Goal: Information Seeking & Learning: Find specific page/section

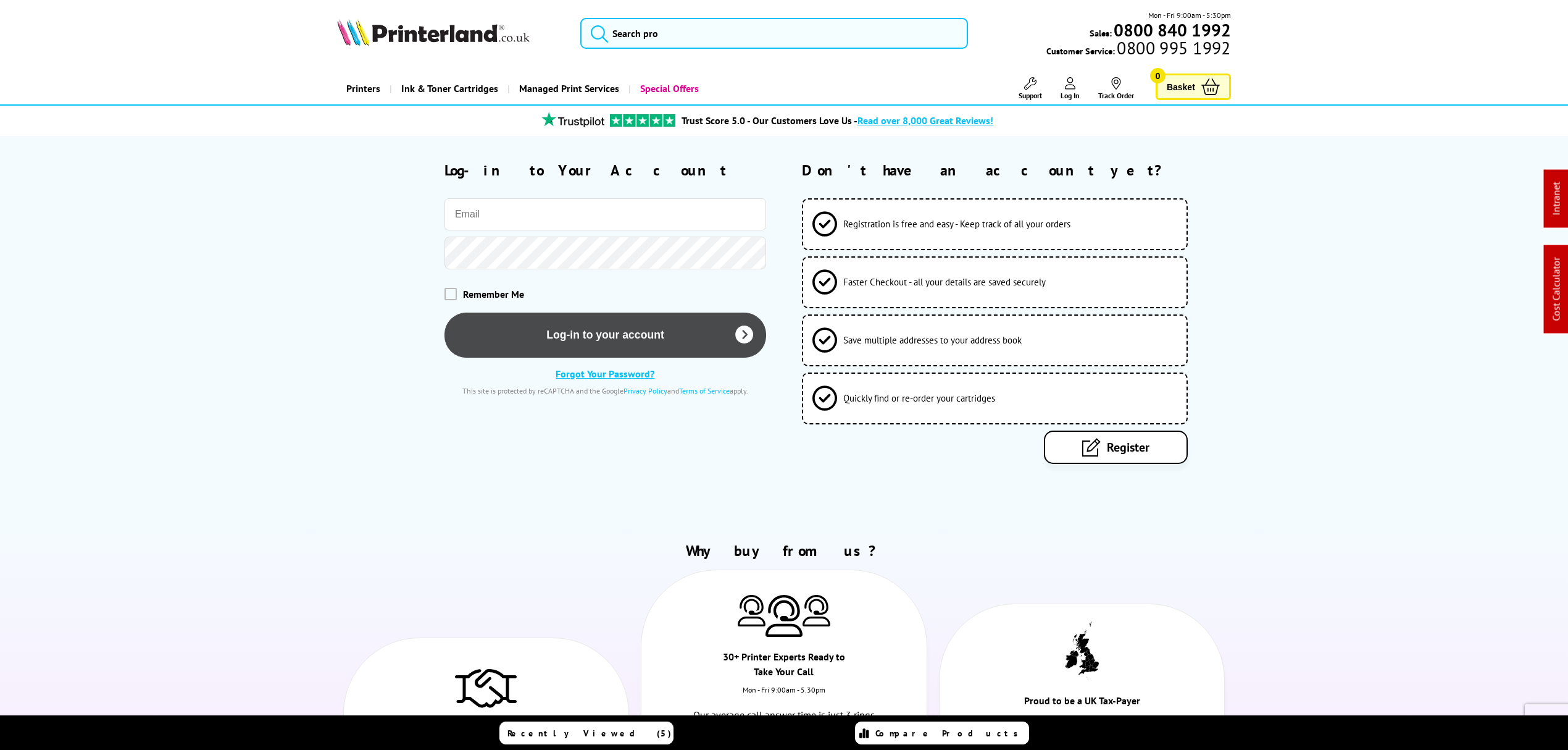
type input "j.smith@printerland.co.uk"
click at [672, 341] on button "Log-in to your account" at bounding box center [605, 334] width 321 height 45
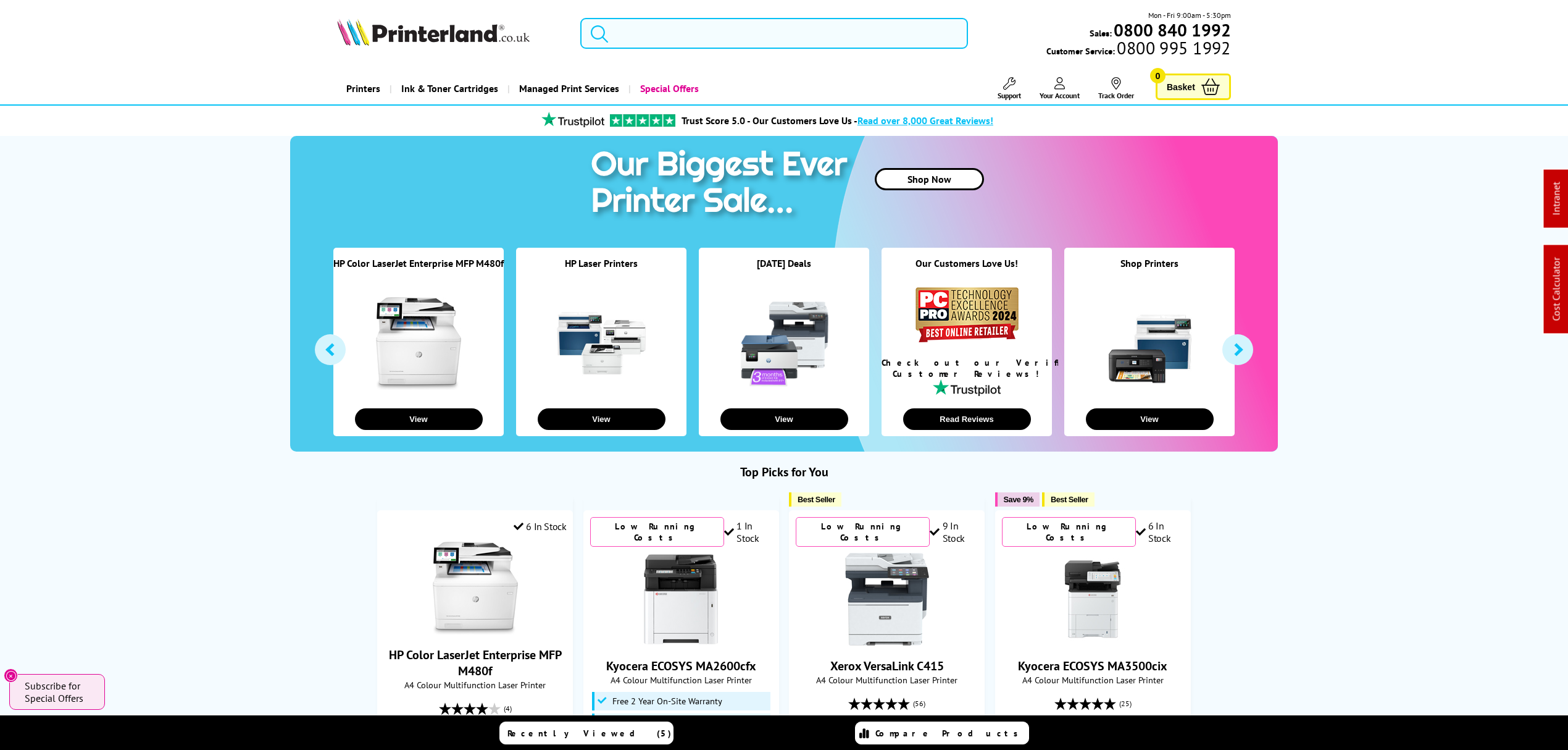
click at [734, 41] on input "search" at bounding box center [774, 33] width 387 height 31
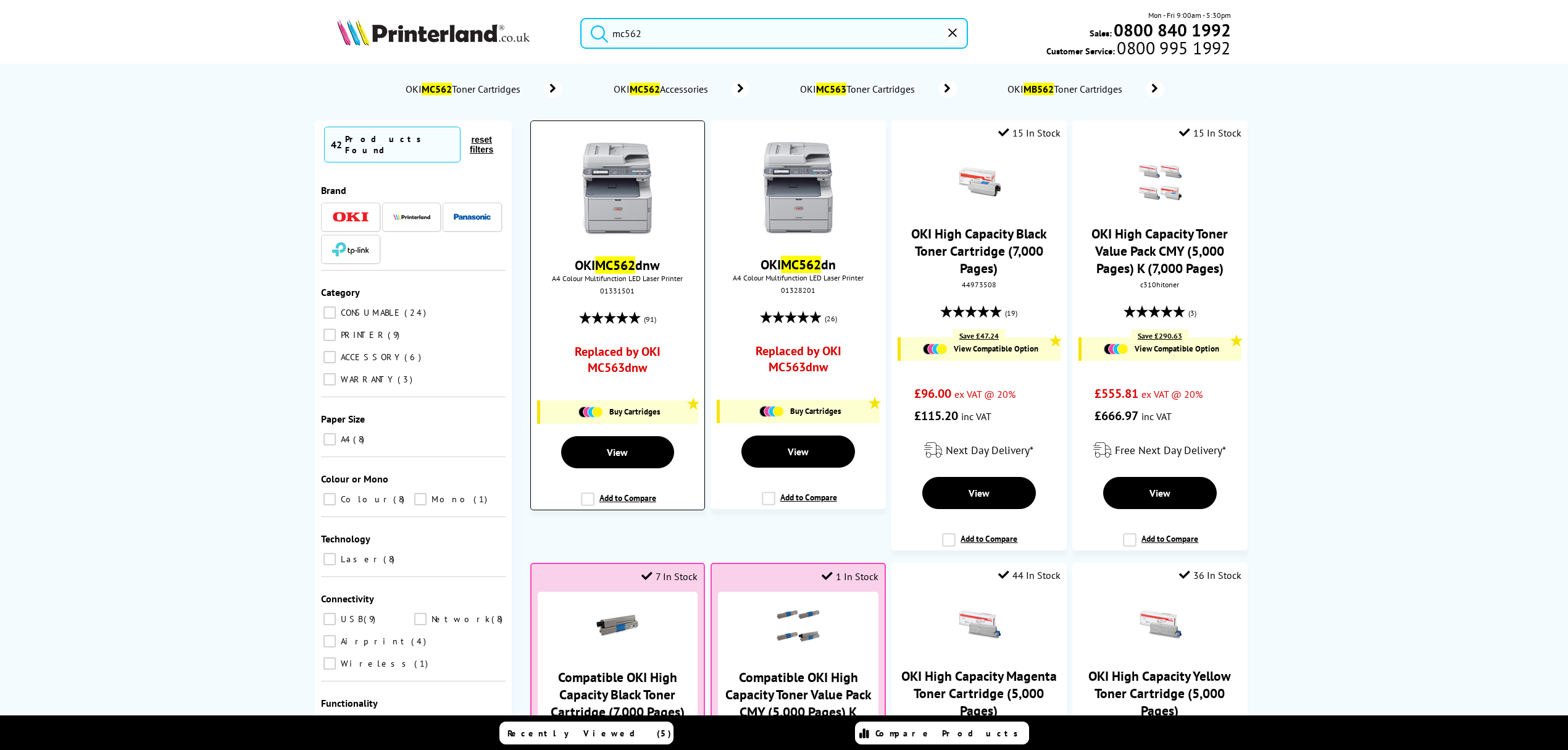
type input "mc562"
click at [605, 155] on img at bounding box center [617, 189] width 93 height 93
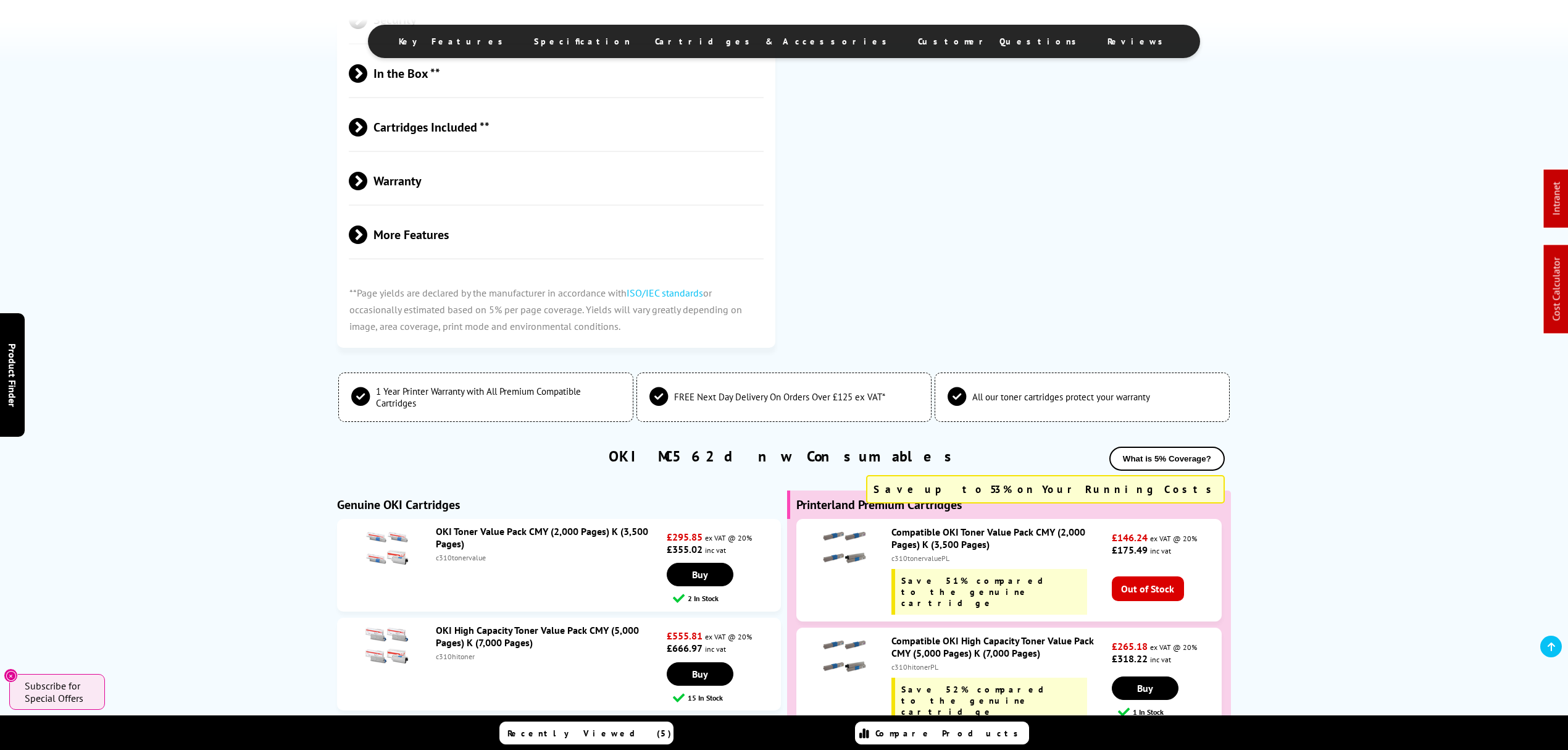
click at [447, 651] on div "c310hitoner" at bounding box center [550, 655] width 228 height 9
copy div "c310hitoner"
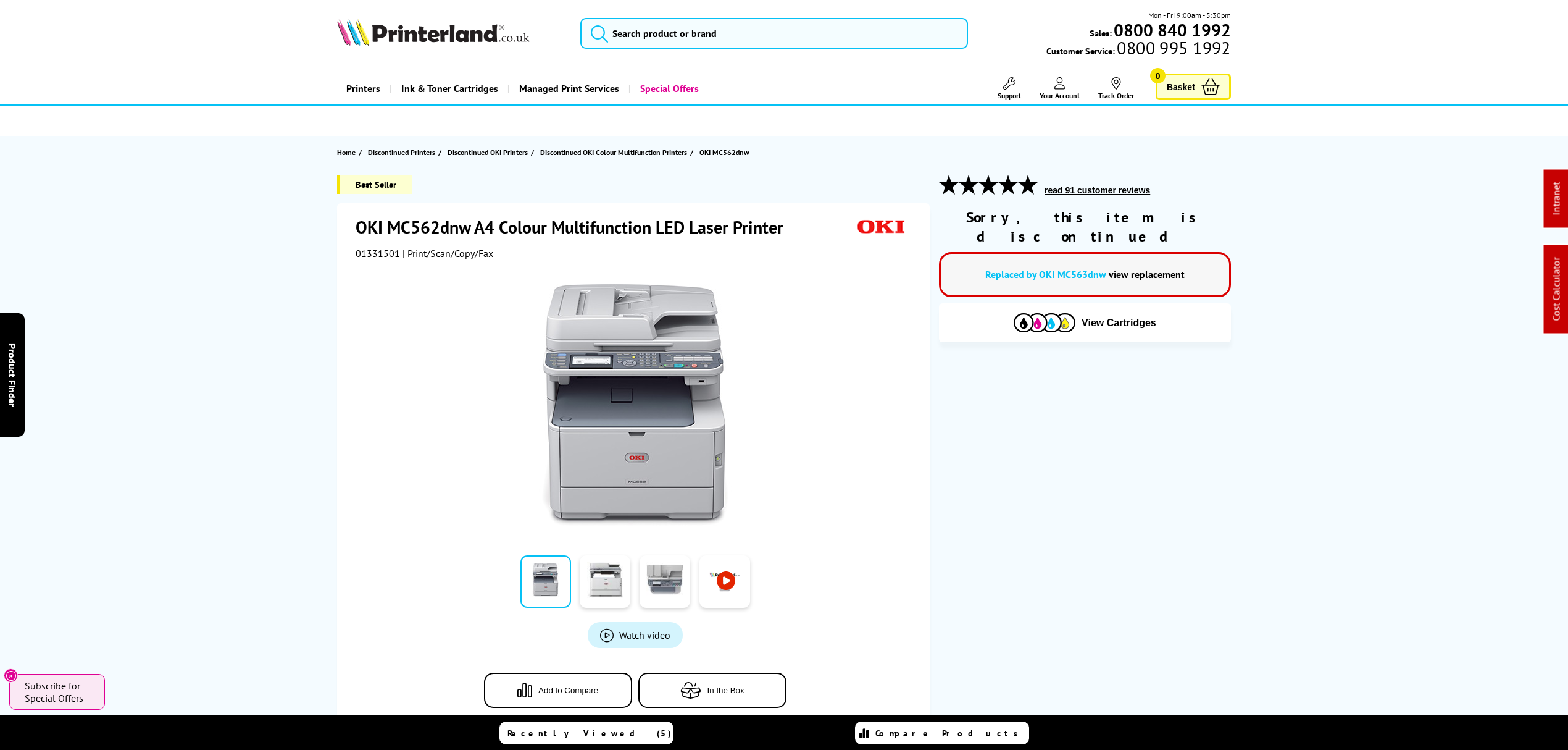
drag, startPoint x: 762, startPoint y: 203, endPoint x: 767, endPoint y: 80, distance: 123.1
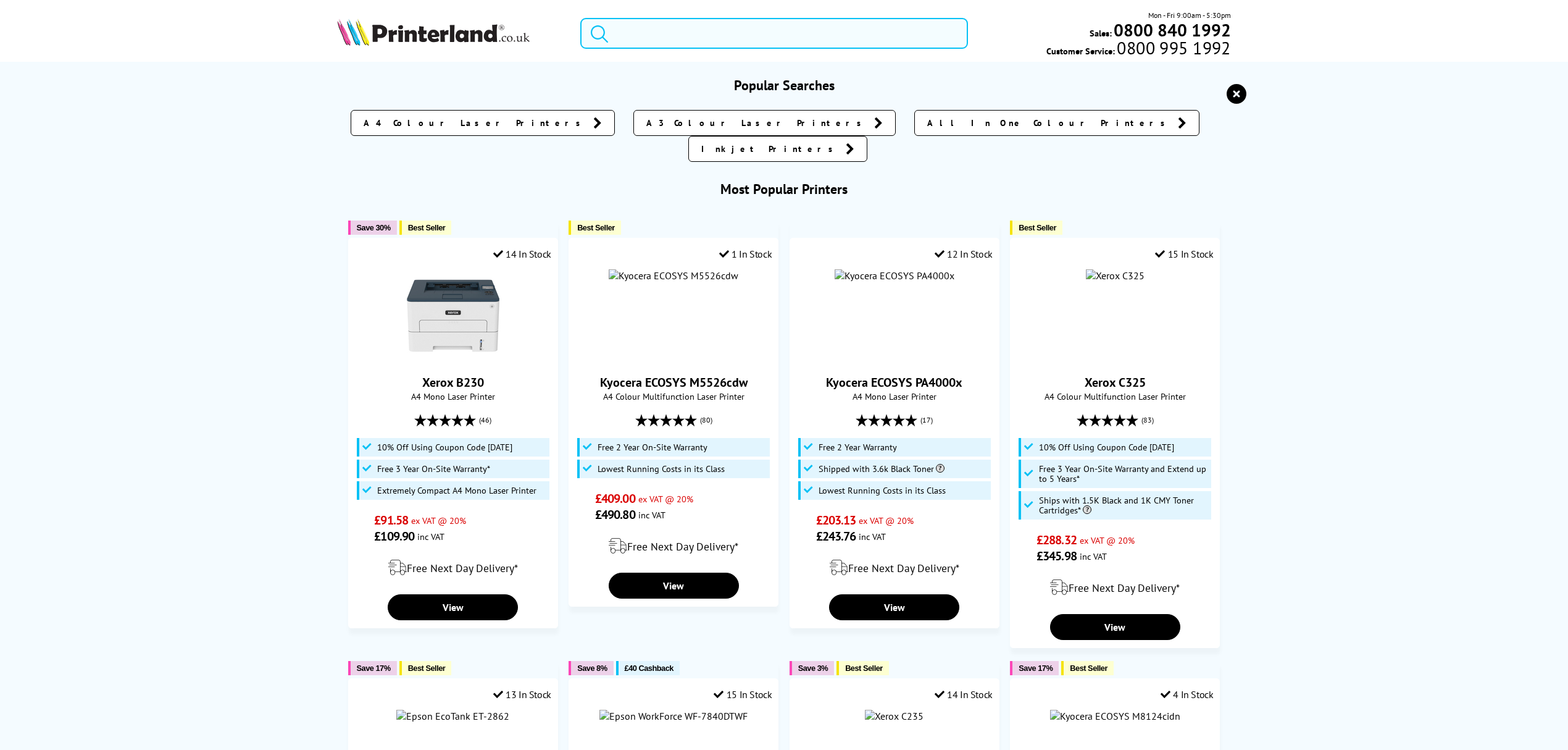
click at [807, 30] on input "search" at bounding box center [774, 33] width 387 height 31
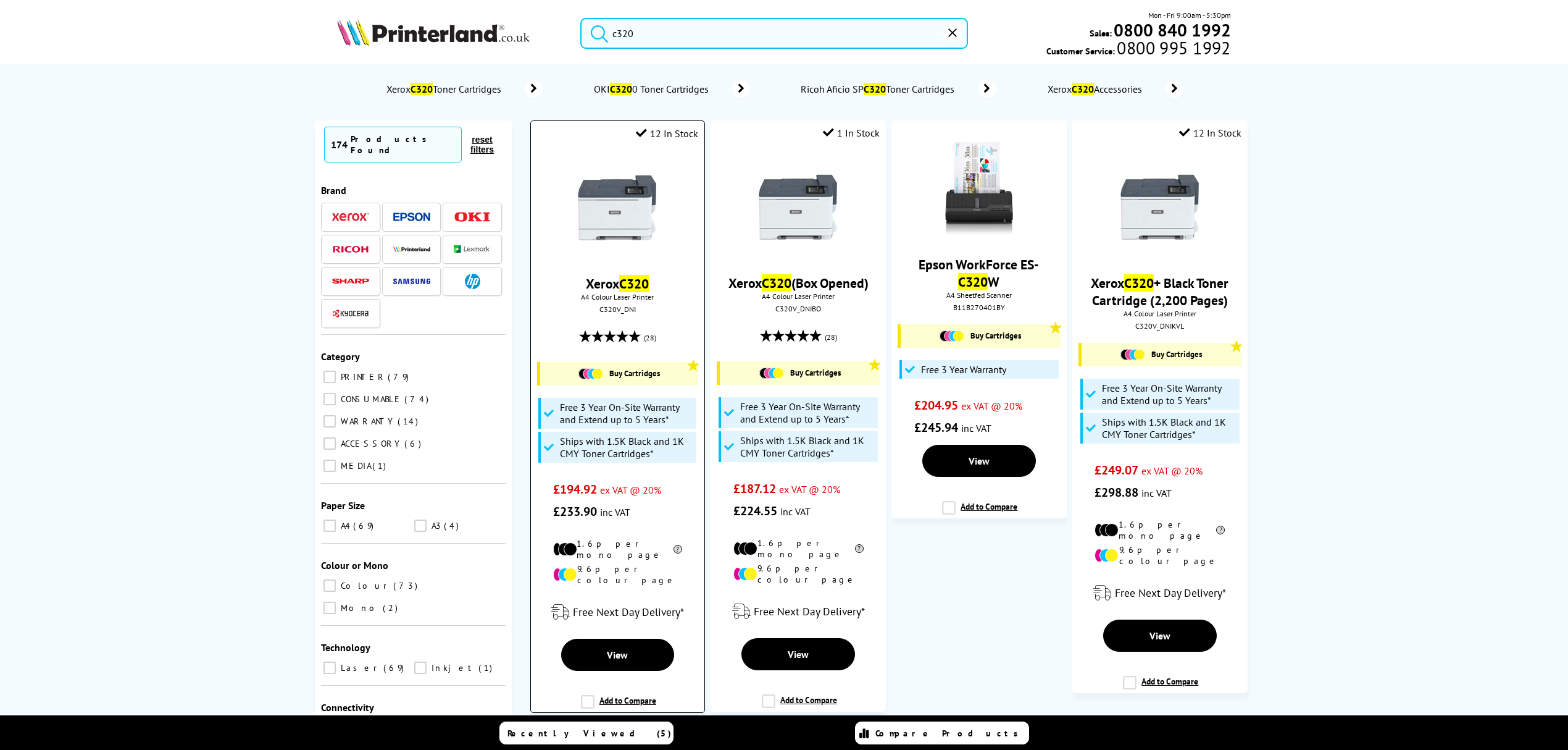
type input "c320"
click at [600, 218] on img at bounding box center [617, 207] width 93 height 93
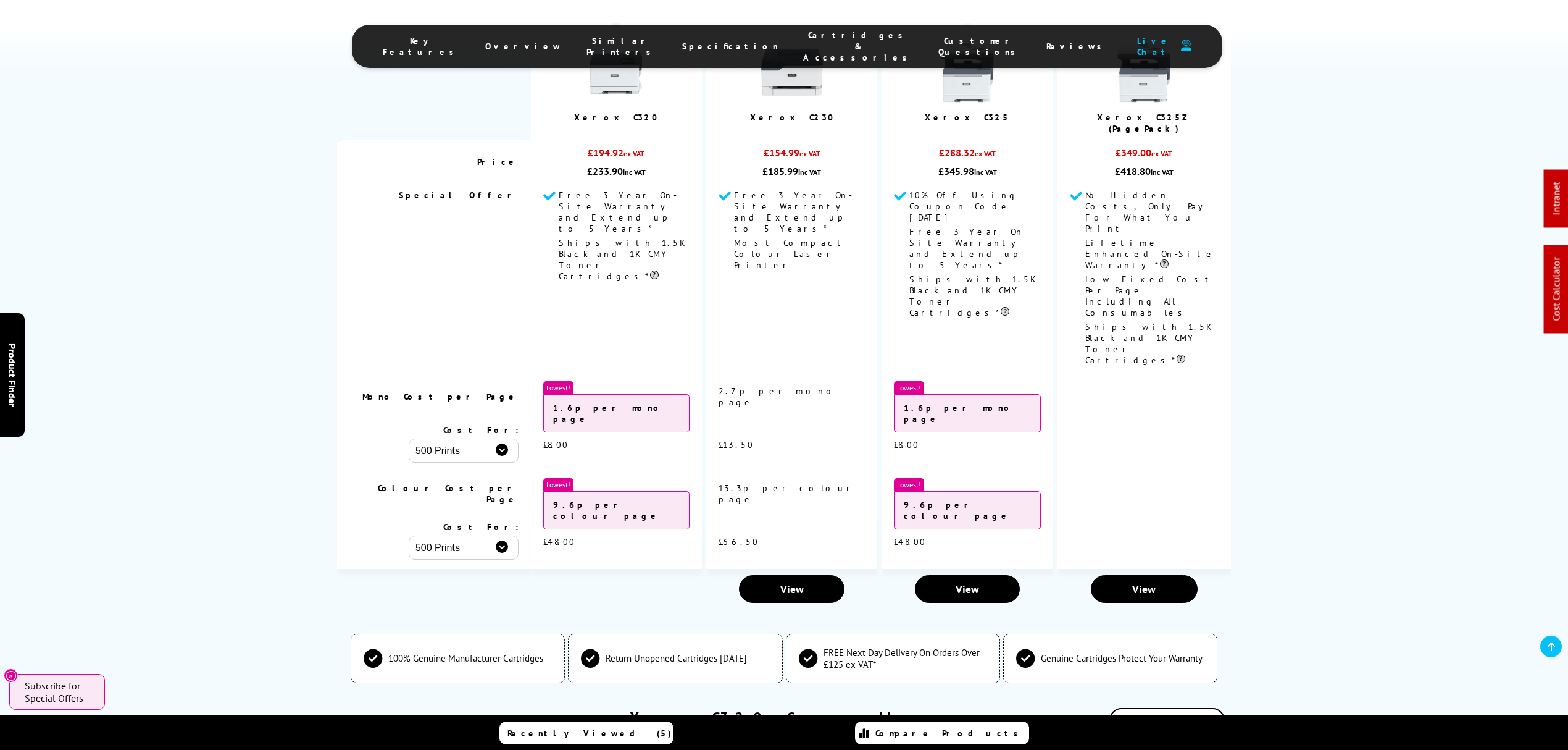
scroll to position [4449, 0]
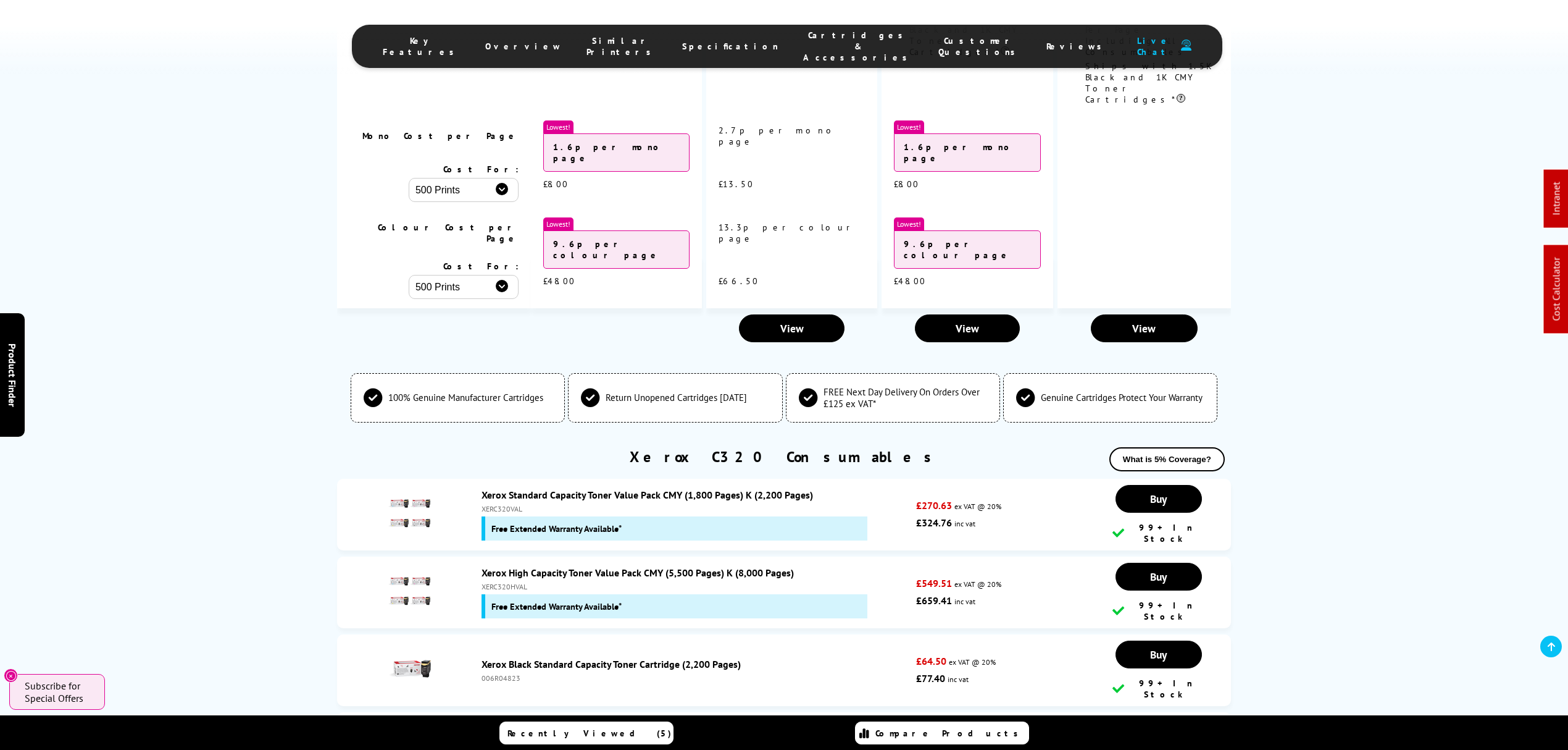
click at [517, 582] on div "XERC320HVAL" at bounding box center [695, 586] width 428 height 9
